Goal: Find specific page/section: Find specific page/section

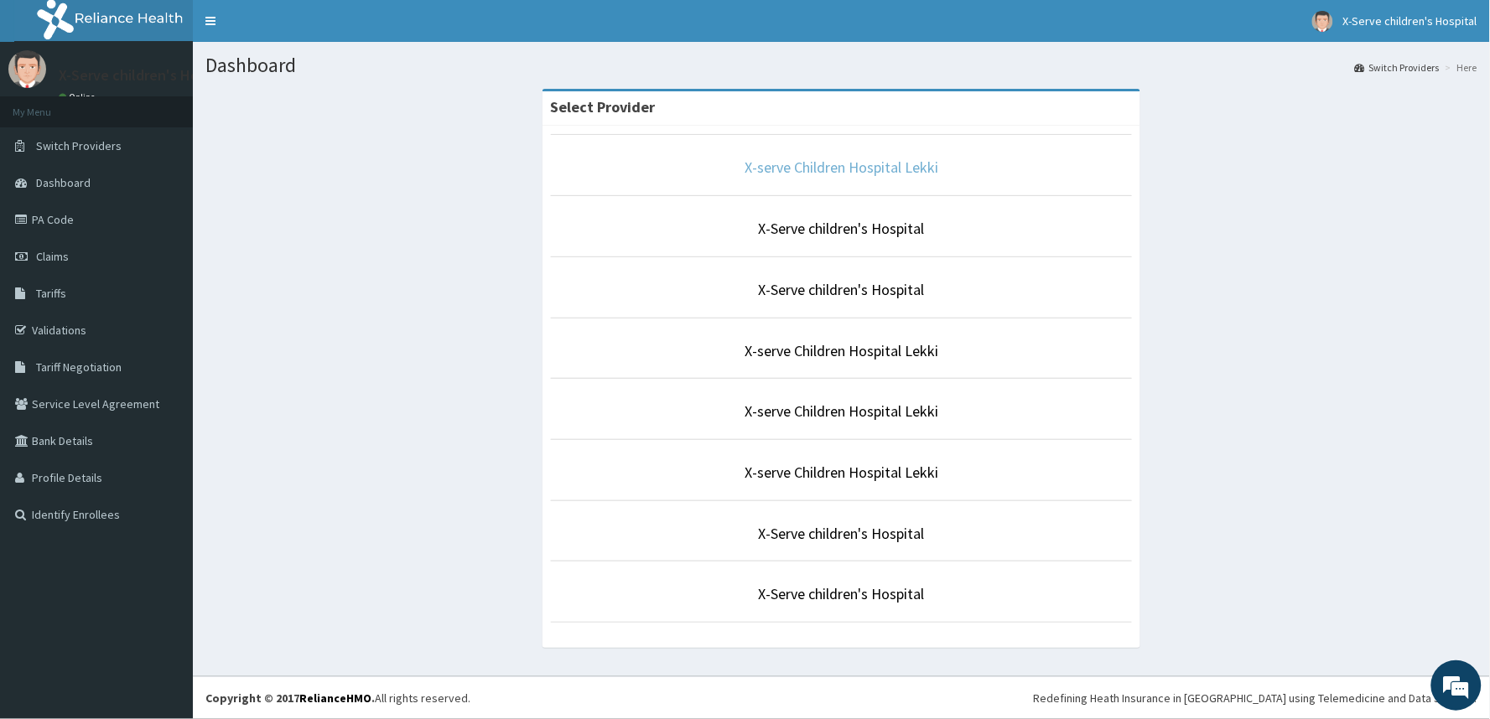
click at [863, 164] on link "X-serve Children Hospital Lekki" at bounding box center [841, 167] width 194 height 19
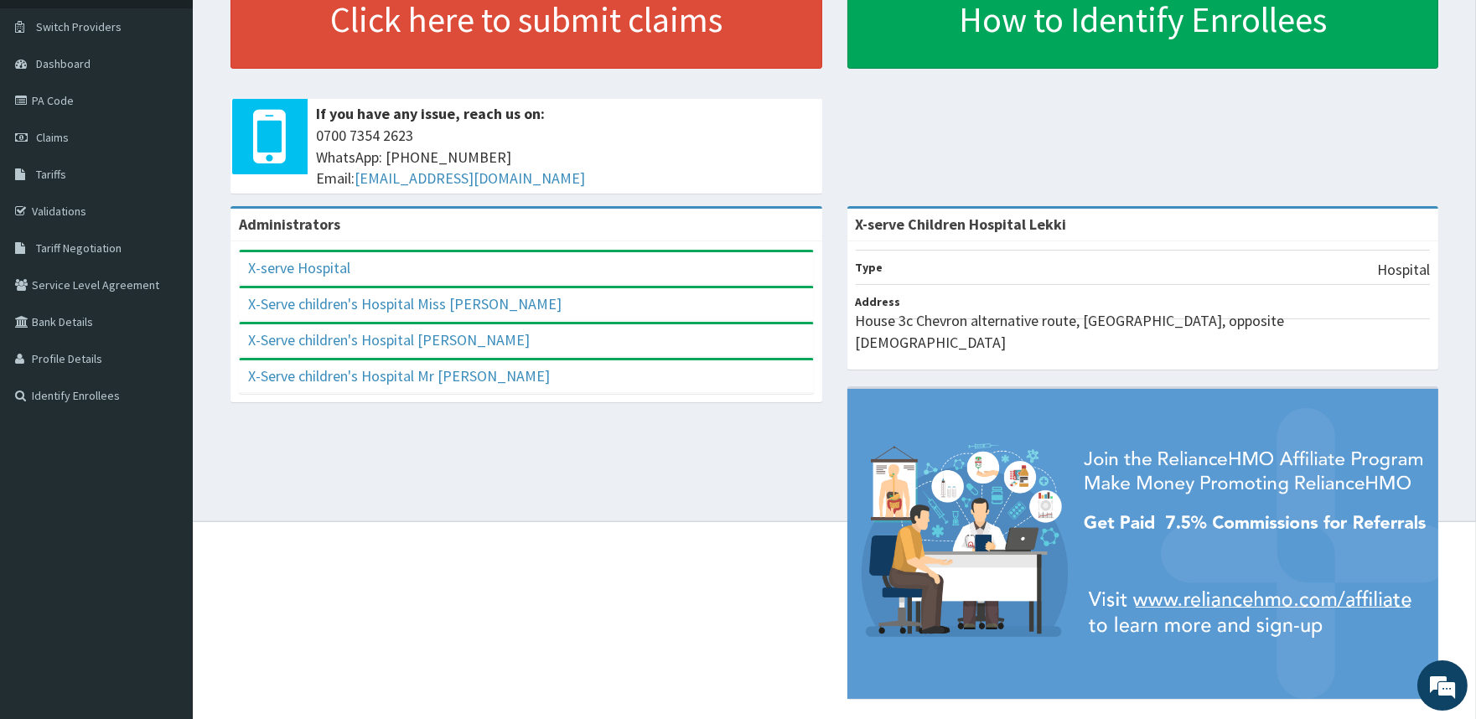
scroll to position [122, 0]
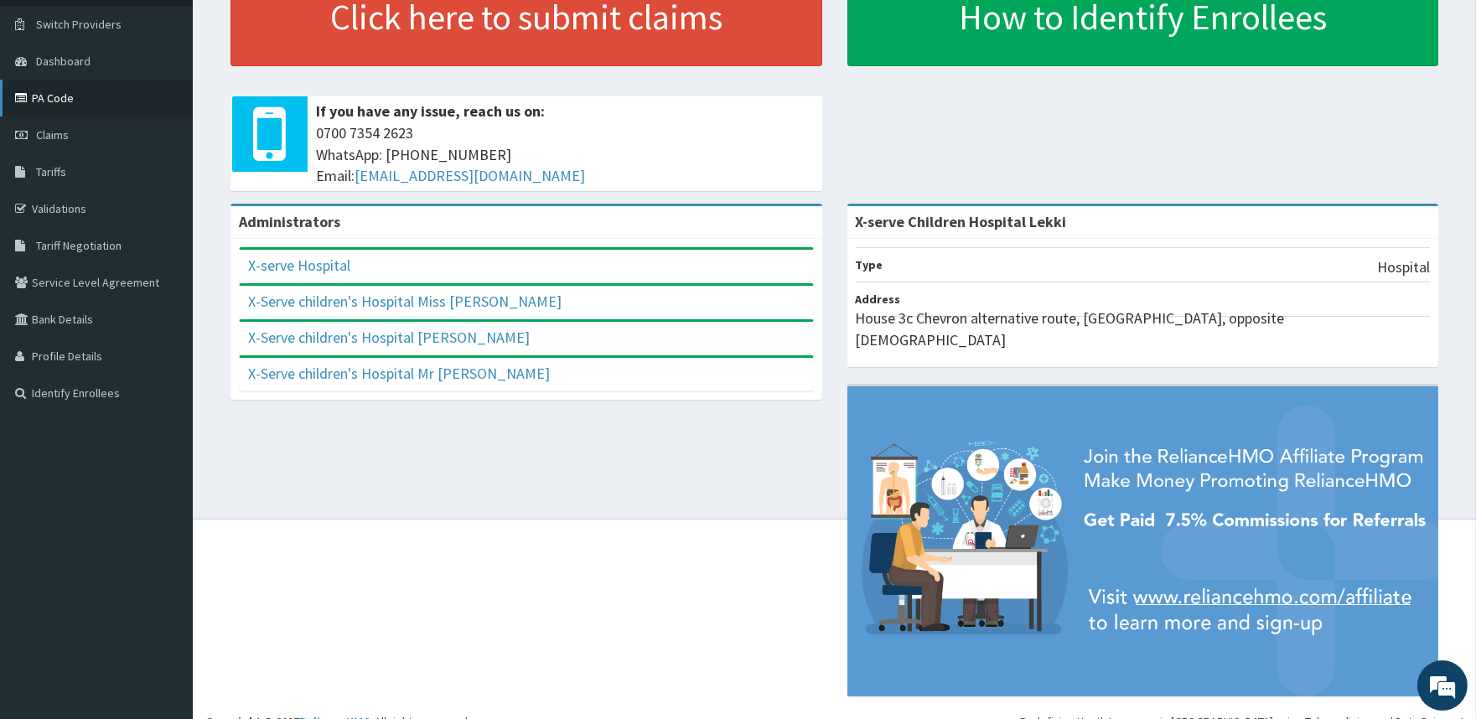
click at [55, 106] on link "PA Code" at bounding box center [96, 98] width 193 height 37
